Goal: Task Accomplishment & Management: Manage account settings

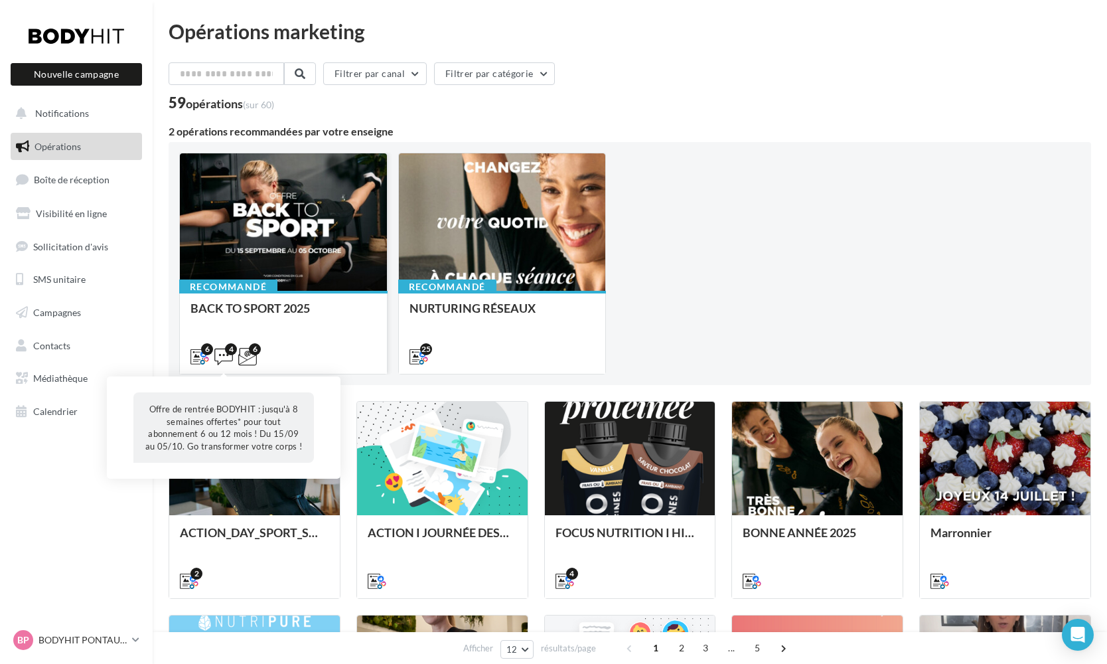
click at [226, 355] on icon at bounding box center [223, 356] width 19 height 19
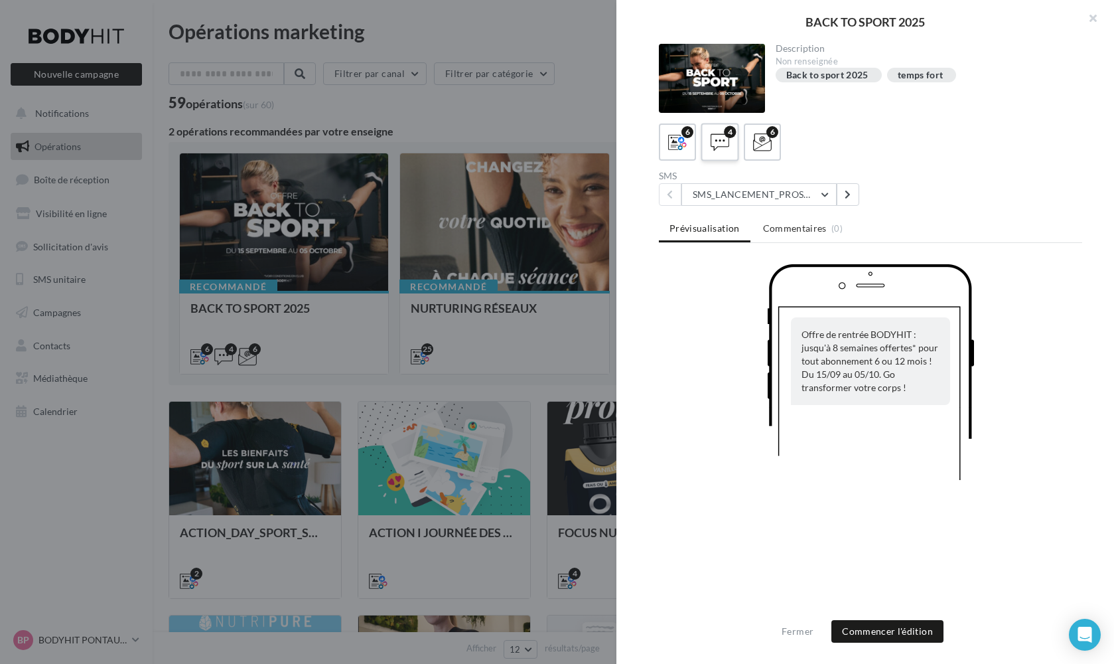
click at [724, 144] on icon at bounding box center [720, 142] width 19 height 19
click at [686, 147] on icon at bounding box center [677, 142] width 19 height 19
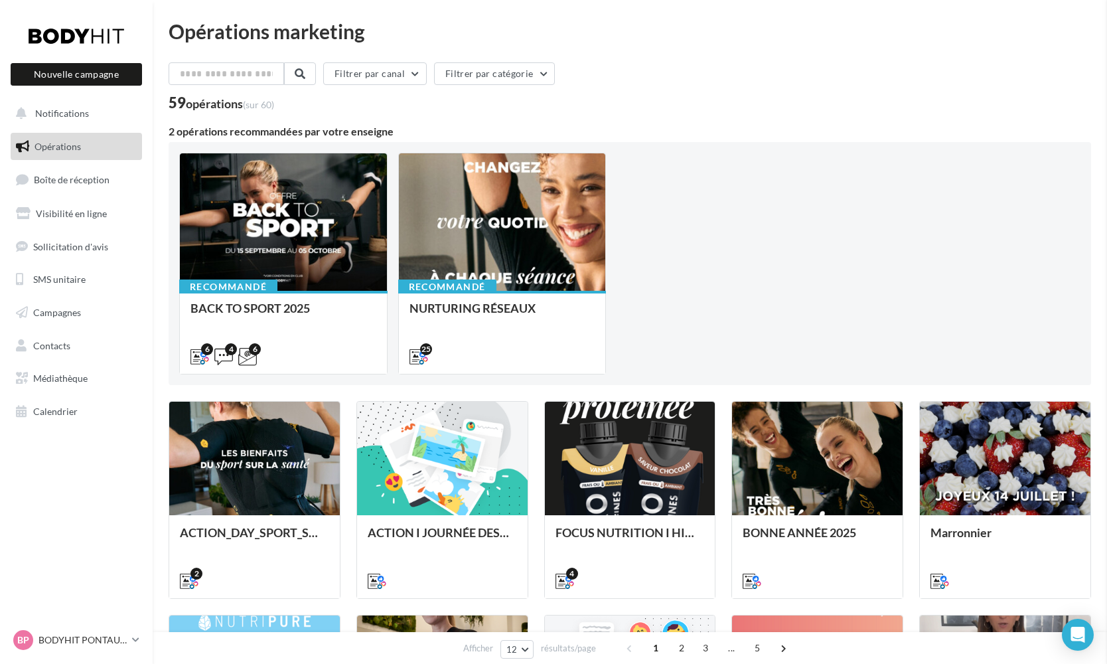
click at [56, 636] on p "BODYHIT PONTAULT-COMBAULT" at bounding box center [82, 639] width 88 height 13
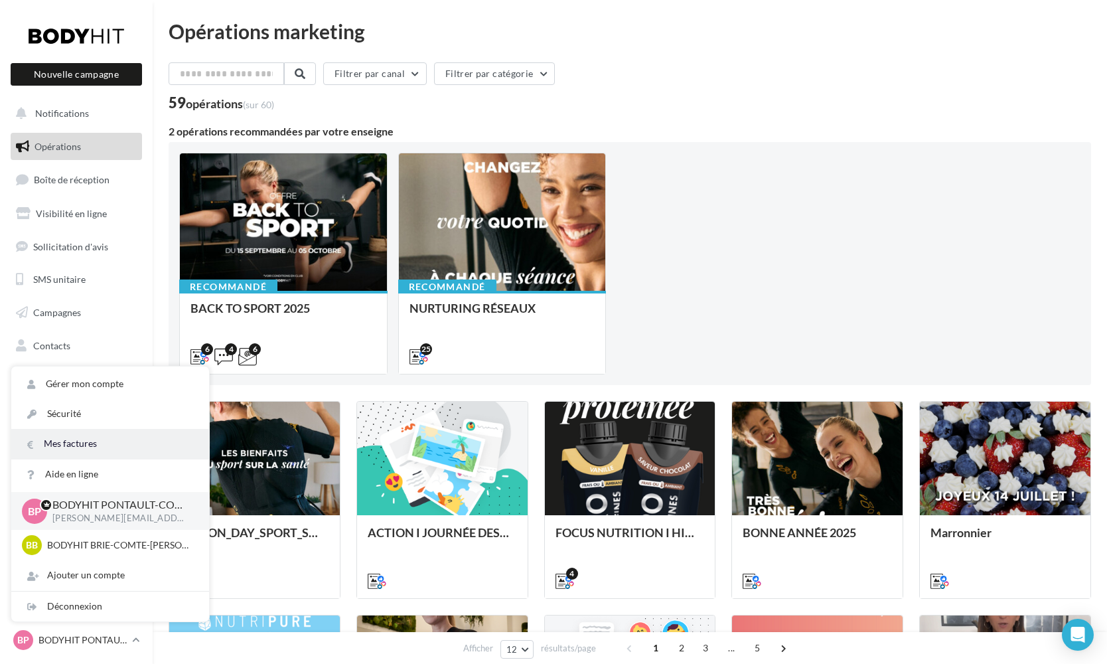
click at [84, 450] on link "Mes factures" at bounding box center [110, 444] width 198 height 30
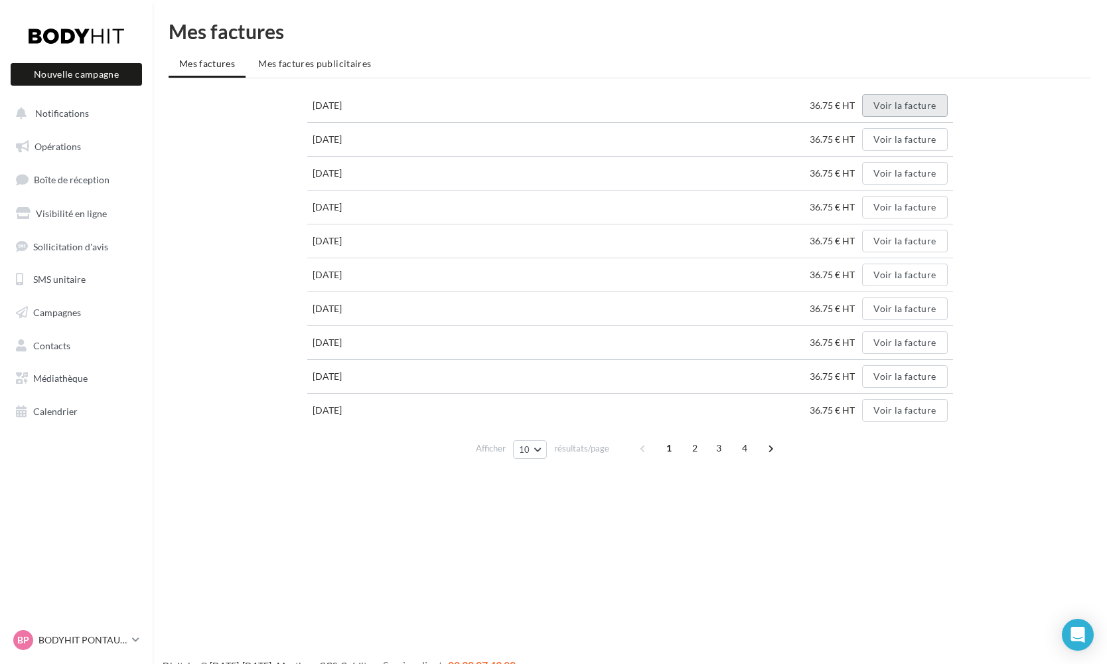
click at [926, 111] on button "Voir la facture" at bounding box center [904, 105] width 85 height 23
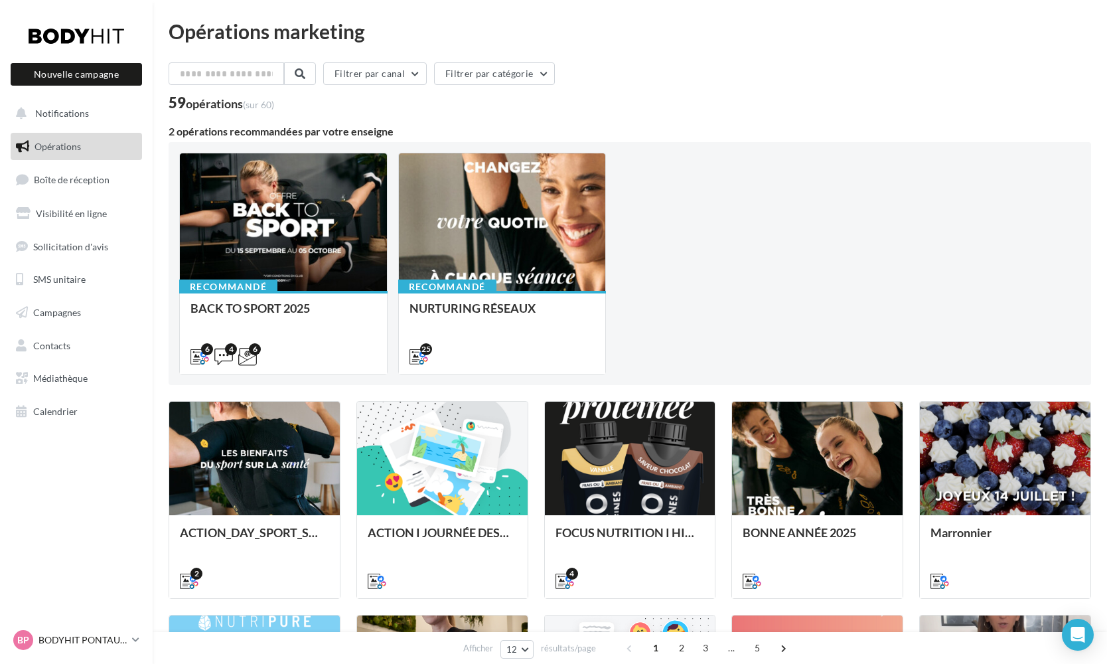
click at [52, 638] on p "BODYHIT PONTAULT-COMBAULT" at bounding box center [82, 639] width 88 height 13
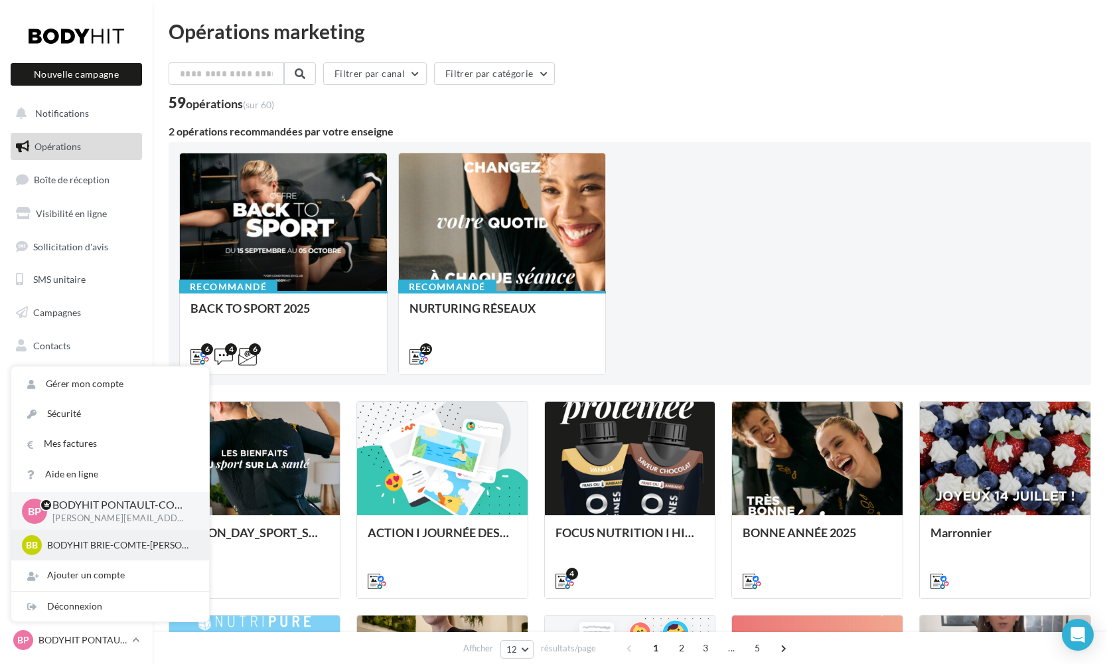
click at [94, 544] on p "BODYHIT BRIE-COMTE-ROBERT" at bounding box center [120, 544] width 146 height 13
